Goal: Transaction & Acquisition: Purchase product/service

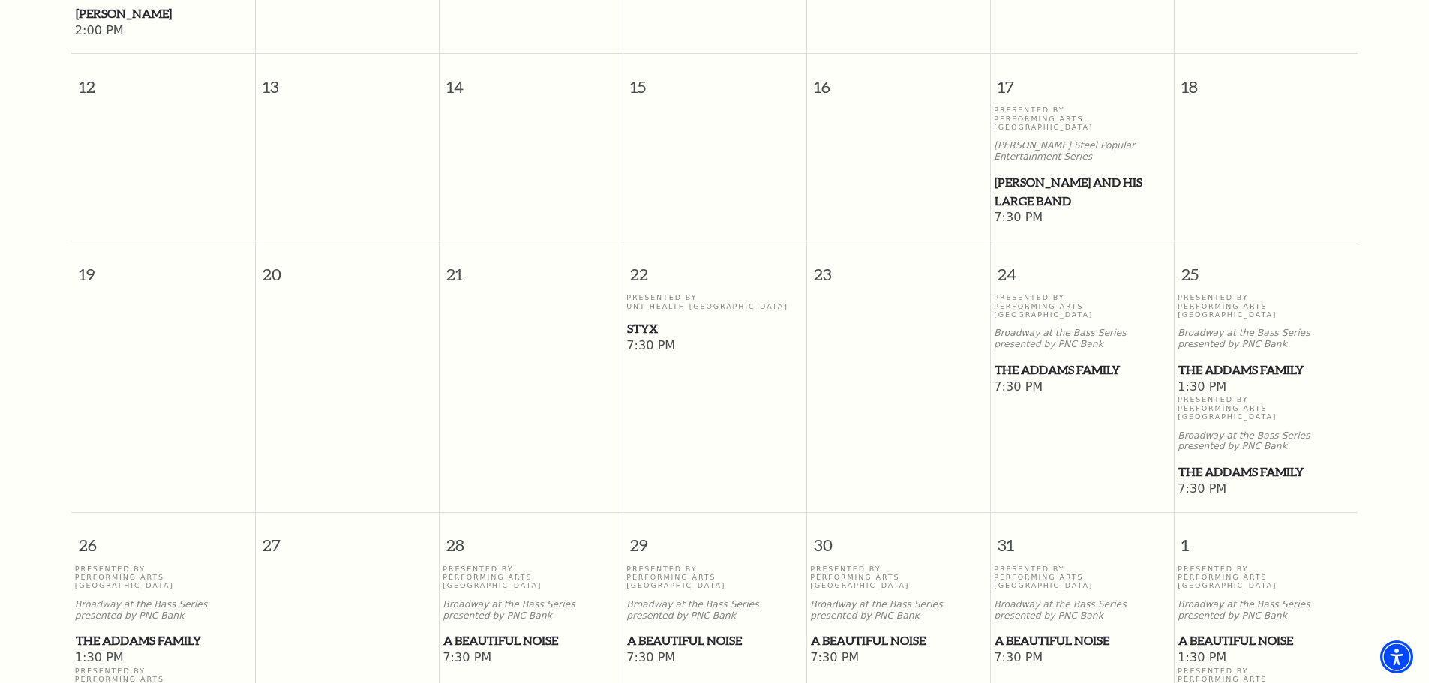
scroll to position [733, 0]
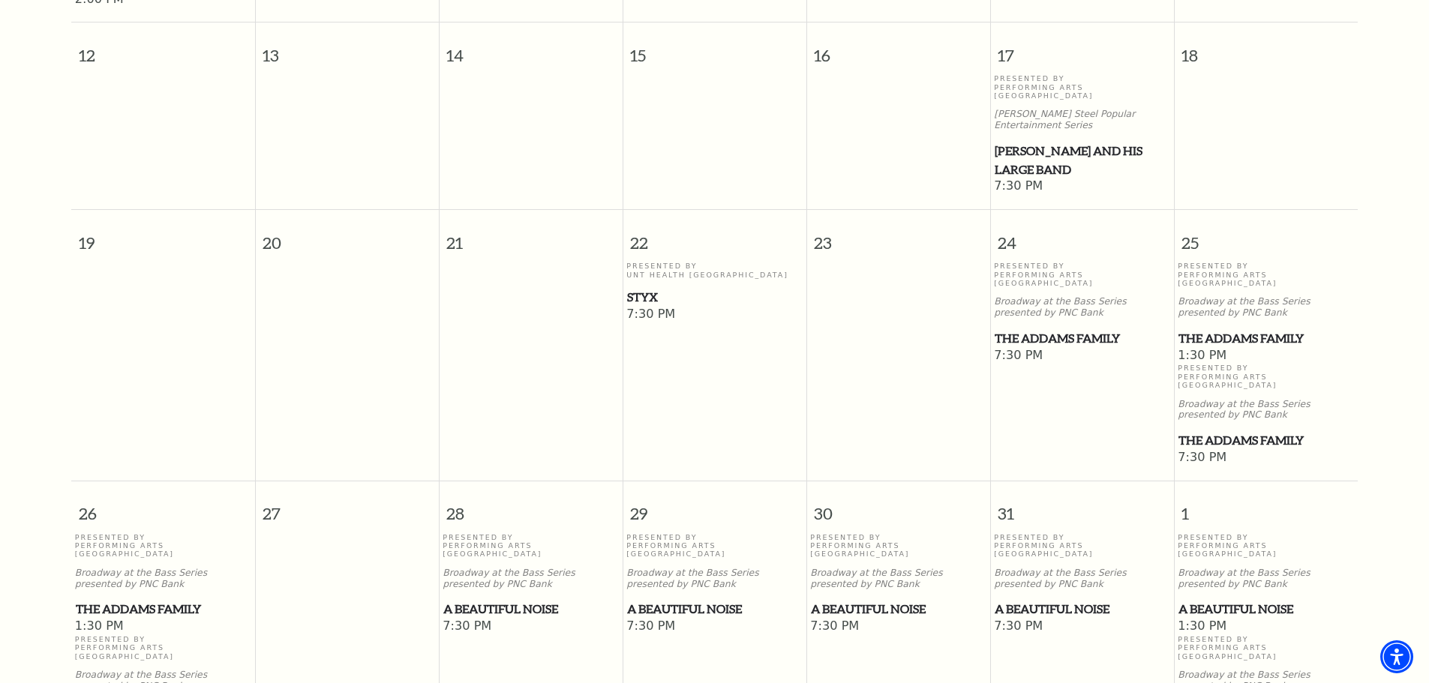
click at [653, 288] on span "Styx" at bounding box center [714, 297] width 175 height 19
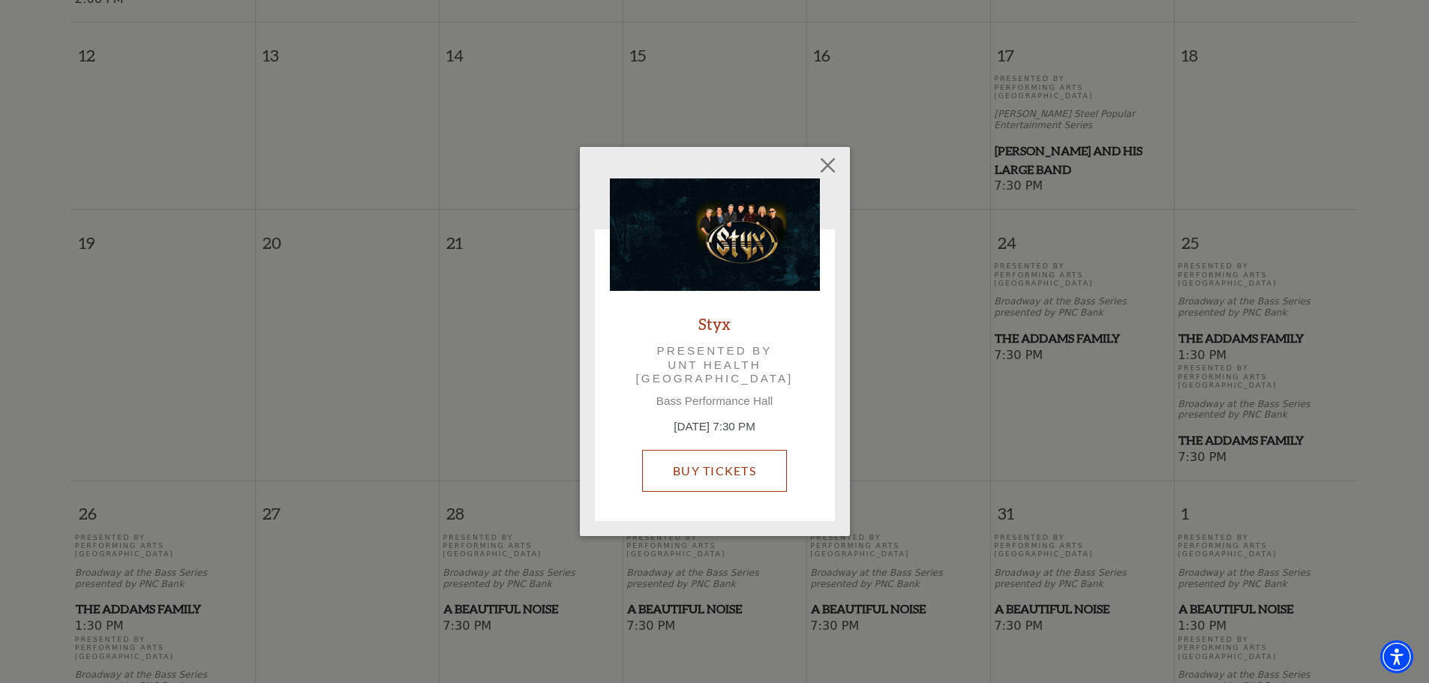
click at [757, 463] on link "Buy Tickets" at bounding box center [714, 471] width 145 height 42
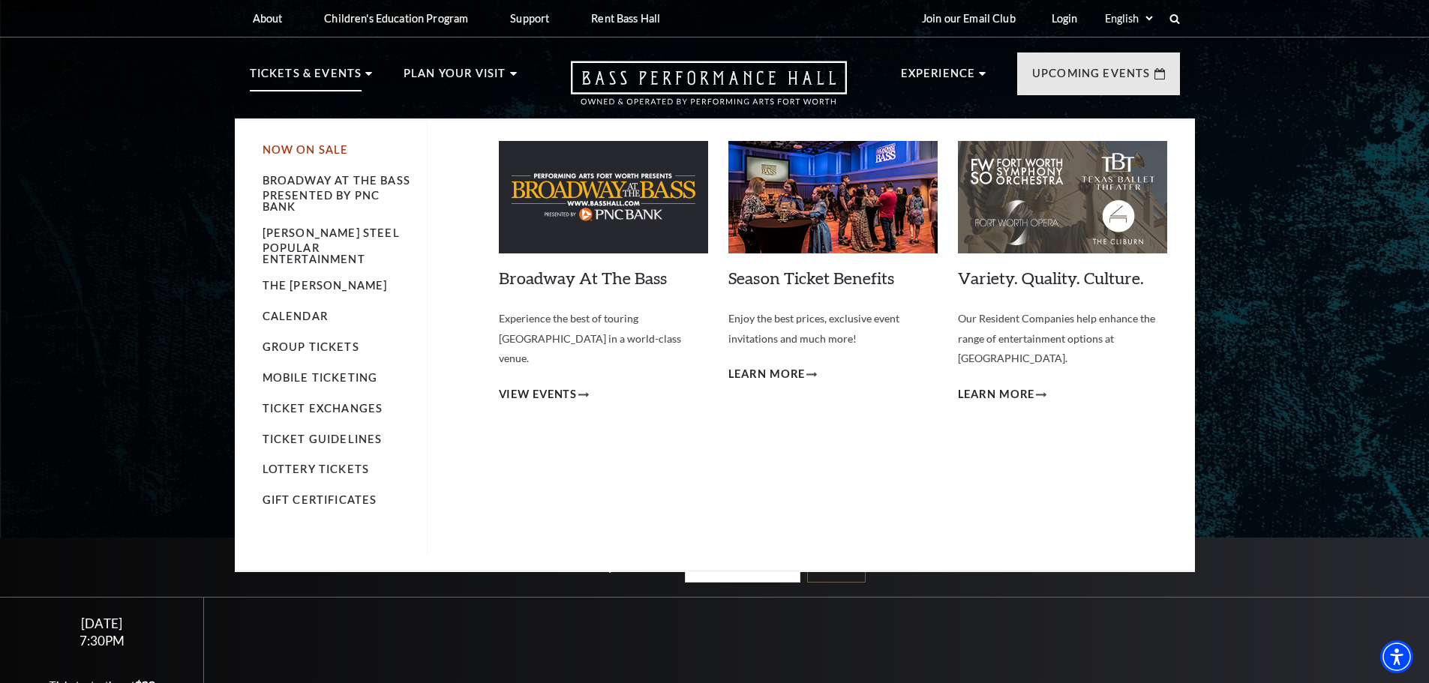
click at [316, 148] on link "Now On Sale" at bounding box center [305, 149] width 86 height 13
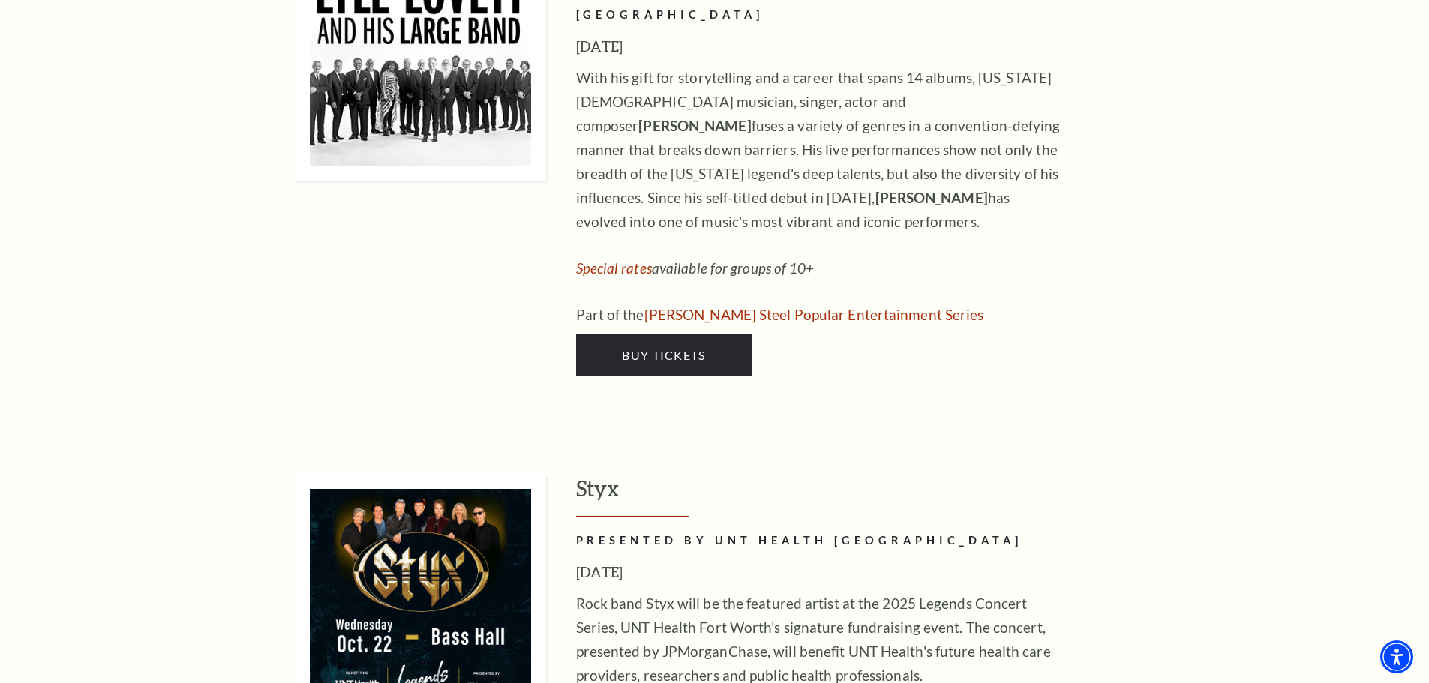
scroll to position [1125, 0]
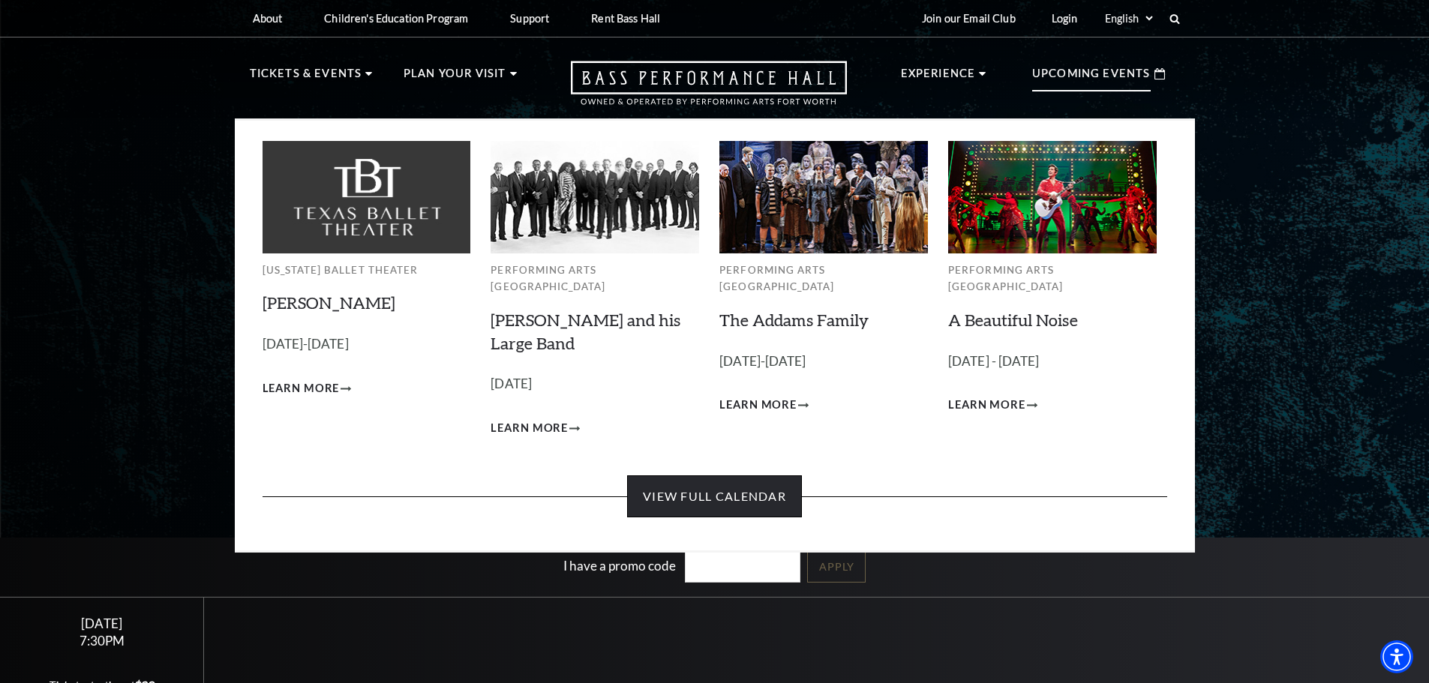
click at [761, 481] on link "View Full Calendar" at bounding box center [714, 496] width 175 height 42
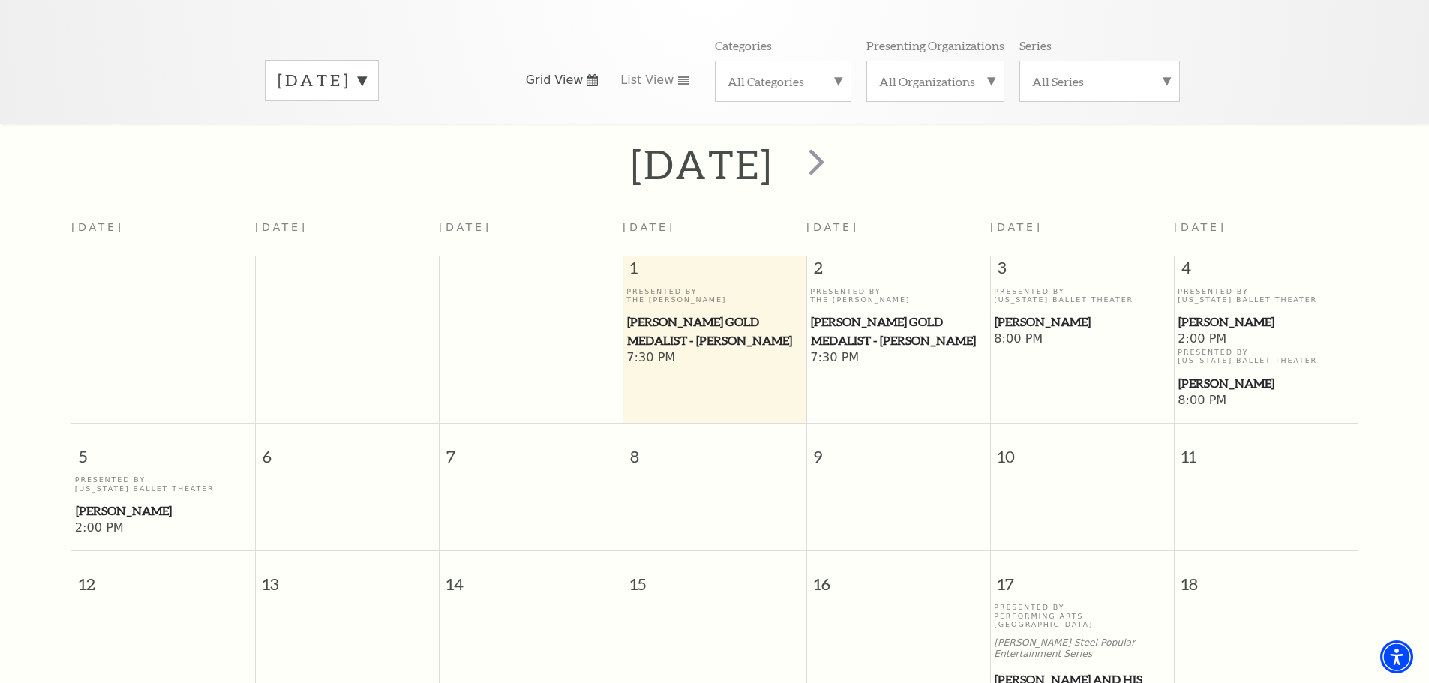
scroll to position [133, 0]
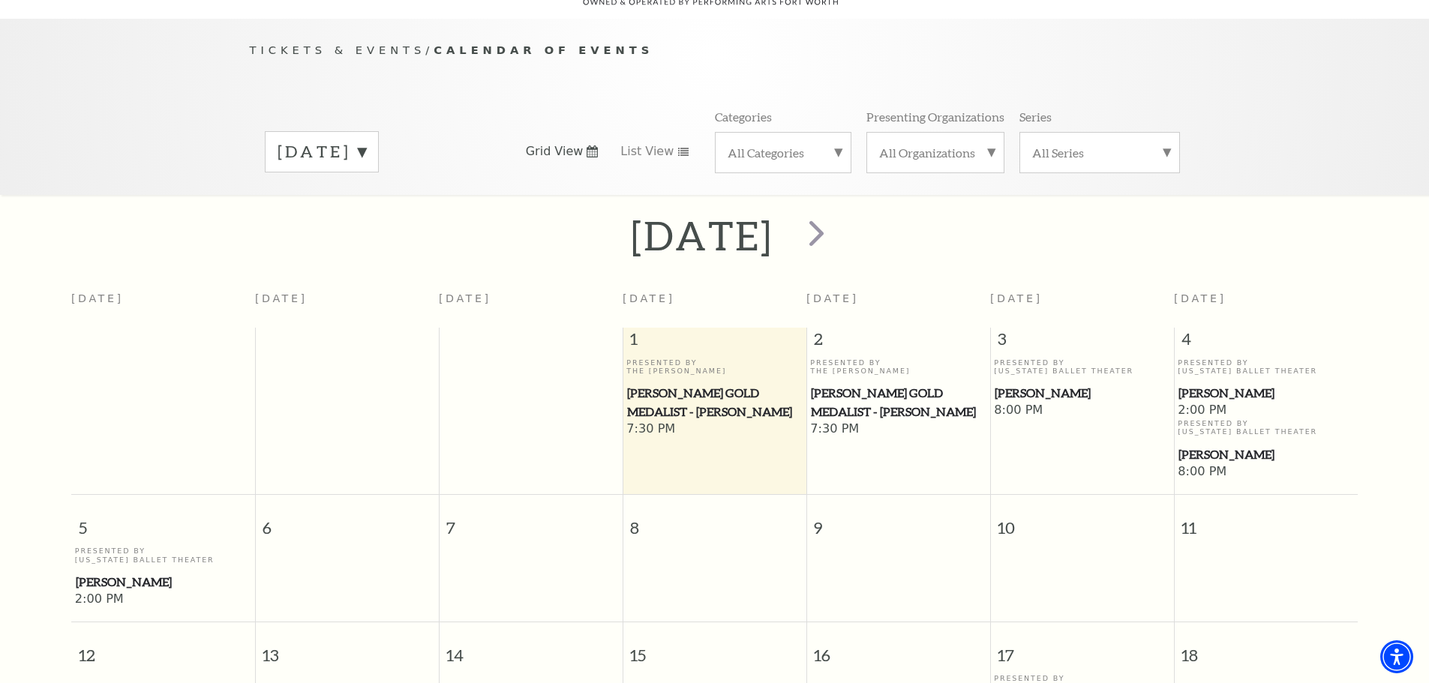
click at [366, 142] on label "[DATE]" at bounding box center [321, 151] width 88 height 23
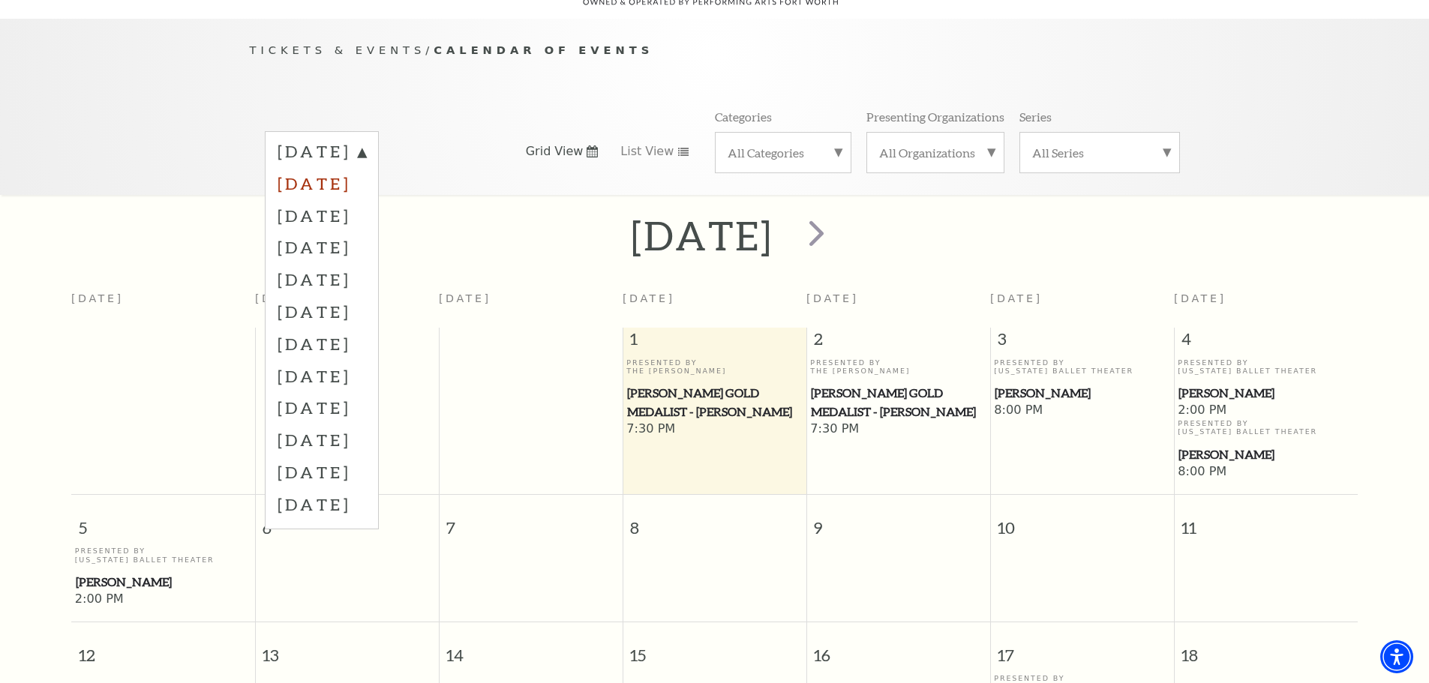
click at [366, 171] on label "[DATE]" at bounding box center [321, 183] width 88 height 32
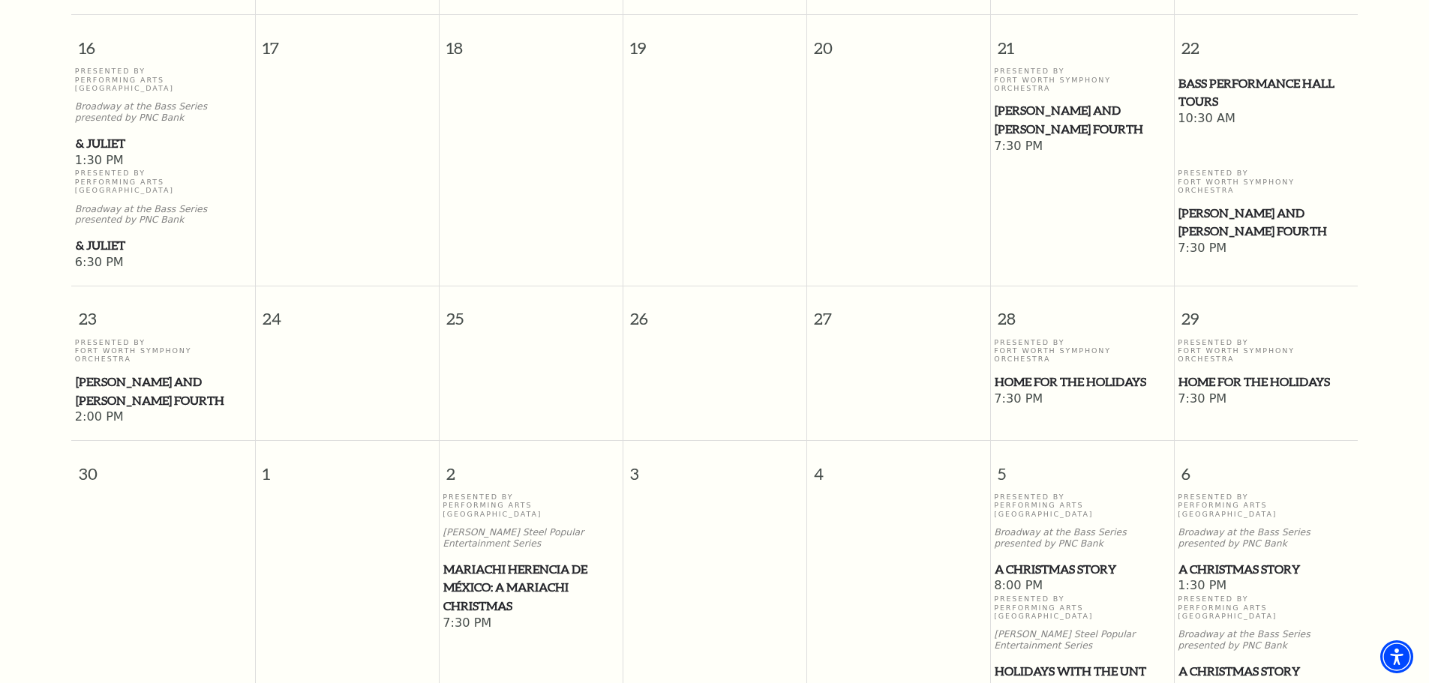
scroll to position [1258, 0]
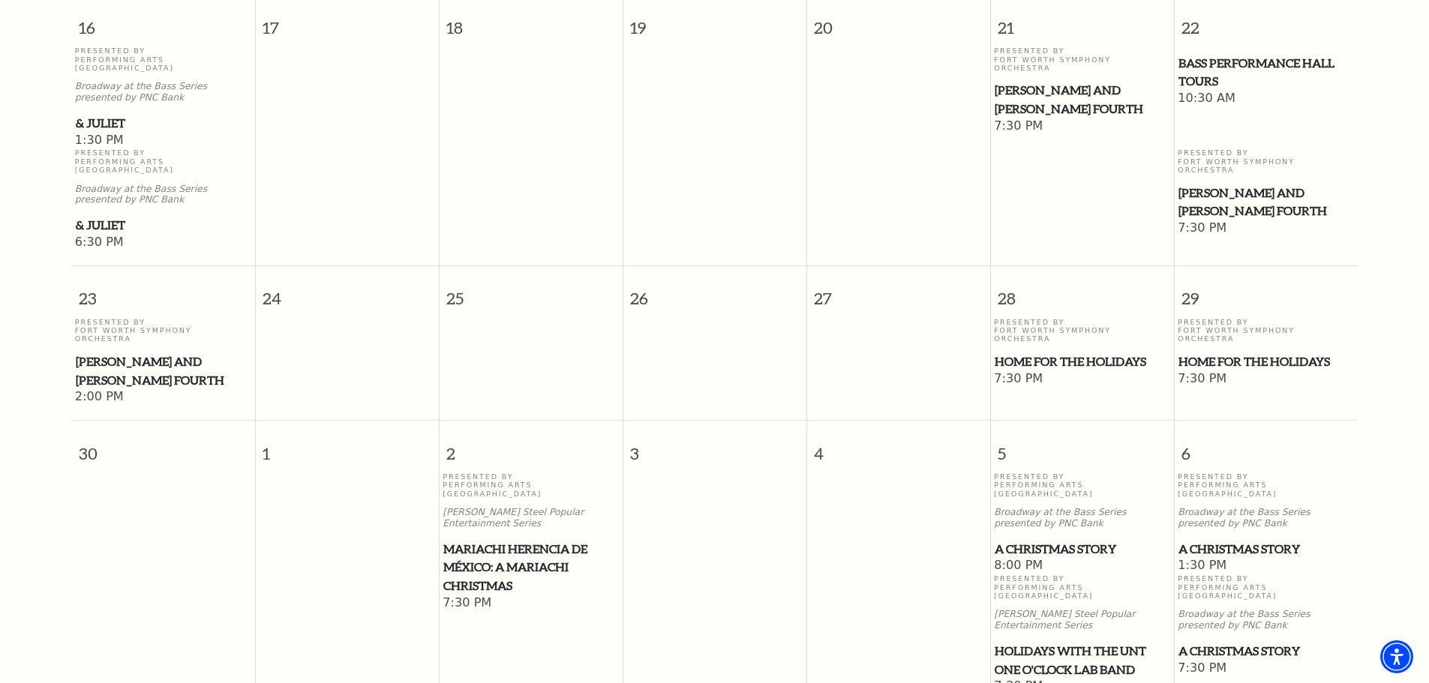
click at [1027, 352] on span "Home for the Holidays" at bounding box center [1081, 361] width 175 height 19
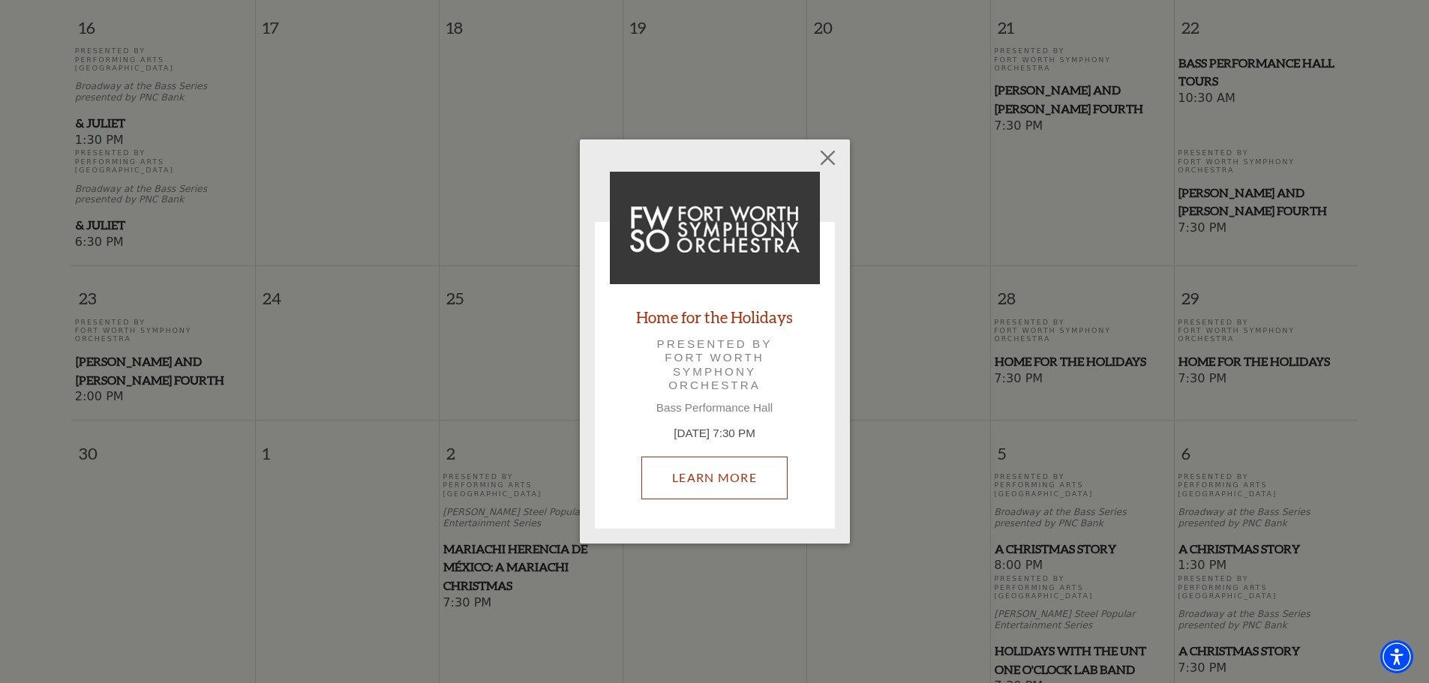
click at [768, 478] on link "Learn More" at bounding box center [714, 478] width 146 height 42
